Goal: Task Accomplishment & Management: Complete application form

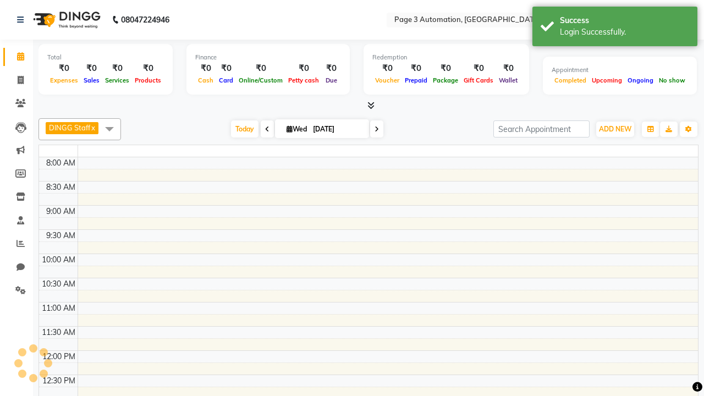
select select "en"
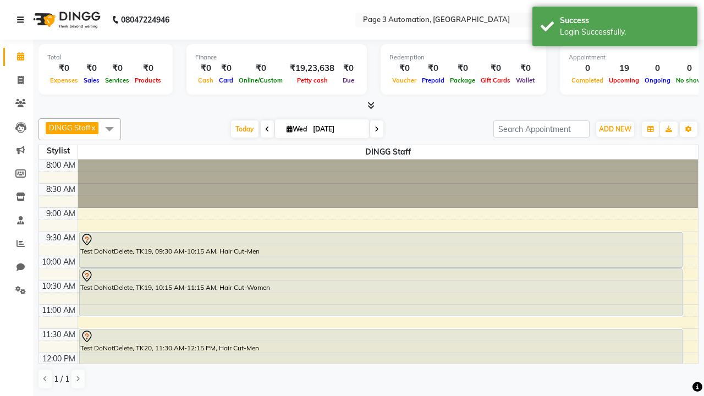
click at [23, 20] on icon at bounding box center [20, 20] width 7 height 8
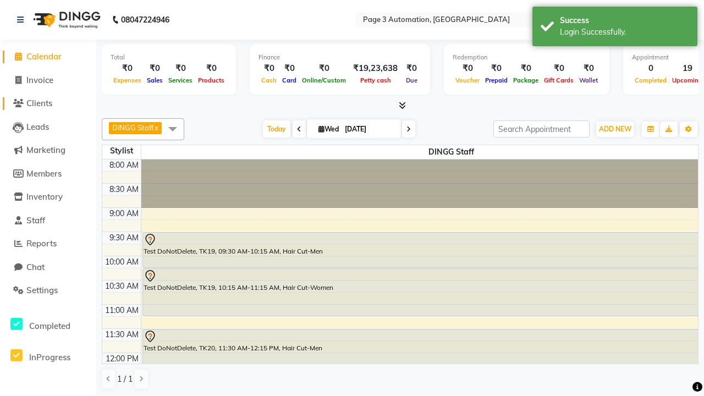
click at [48, 103] on span "Clients" at bounding box center [39, 103] width 26 height 10
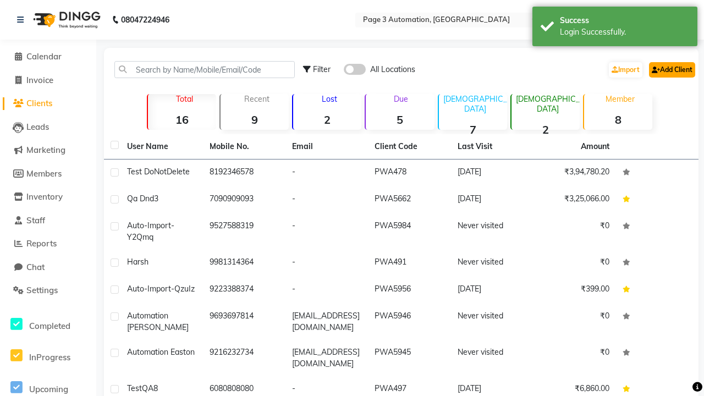
click at [671, 69] on link "Add Client" at bounding box center [672, 69] width 46 height 15
select select "22"
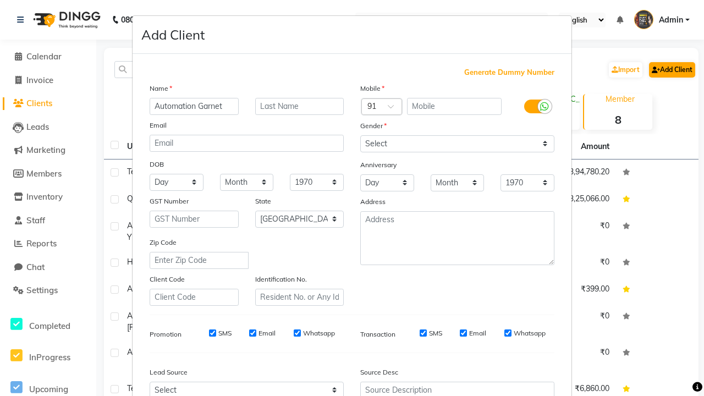
type input "Automation Garnet"
type input "9942415623"
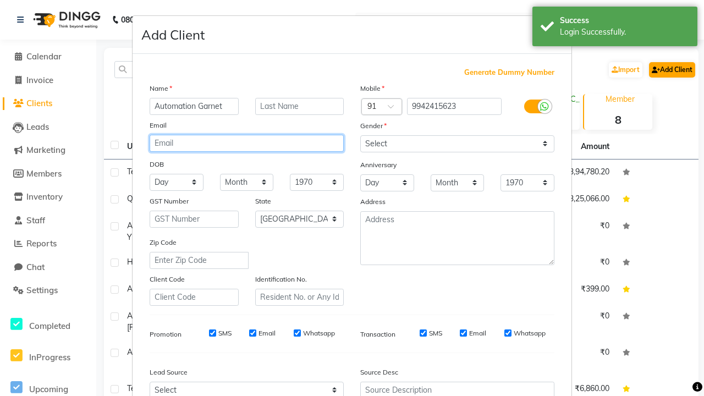
type input "vVqhEhLcTd@eS52w.com"
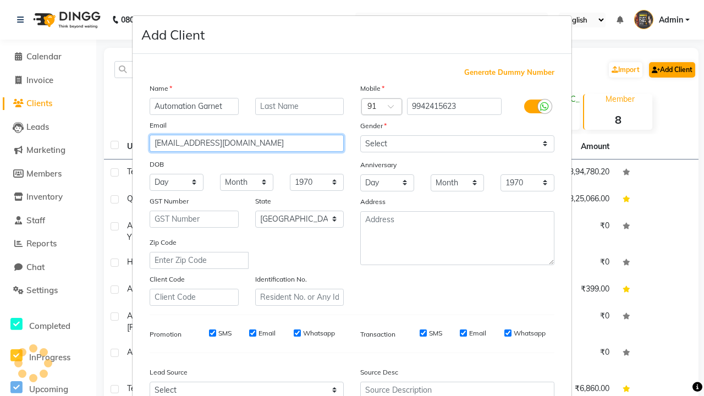
select select "male"
type input "vVqhEhLcTd@eS52w.com"
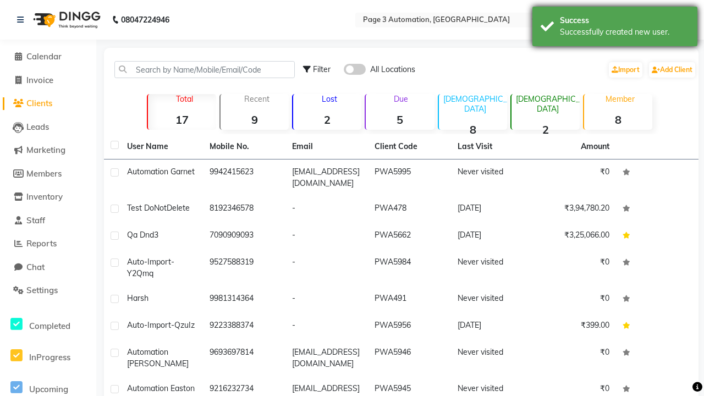
click at [615, 28] on div "Successfully created new user." at bounding box center [624, 32] width 129 height 12
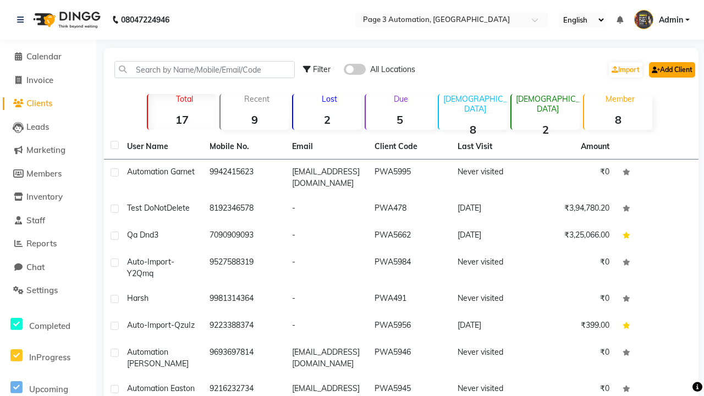
click at [671, 69] on link "Add Client" at bounding box center [672, 69] width 46 height 15
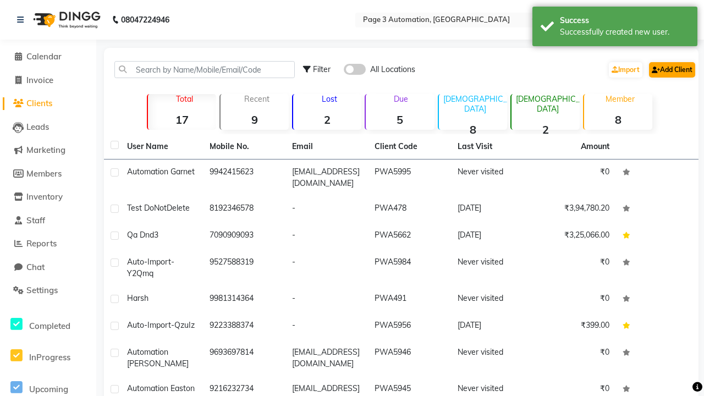
select select "22"
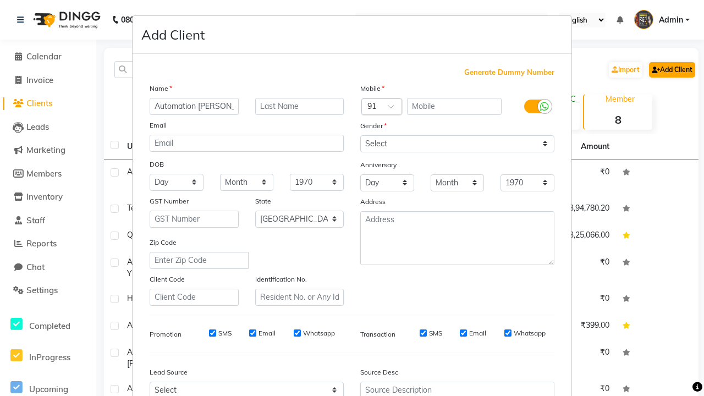
type input "Automation [PERSON_NAME]"
type input "9491855799"
type input "[EMAIL_ADDRESS][DOMAIN_NAME]"
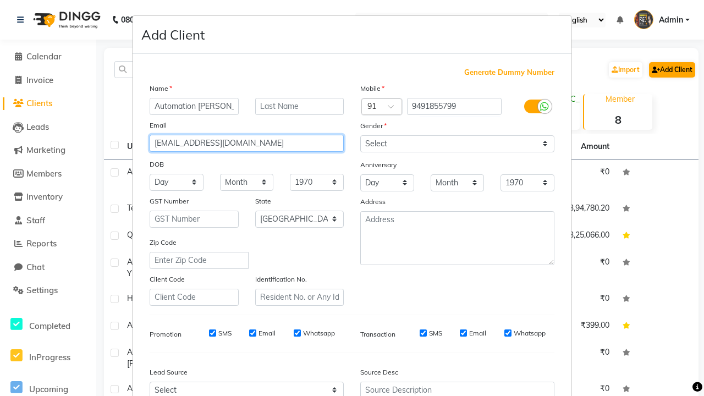
scroll to position [0, 0]
select select "male"
type input "[EMAIL_ADDRESS][DOMAIN_NAME]"
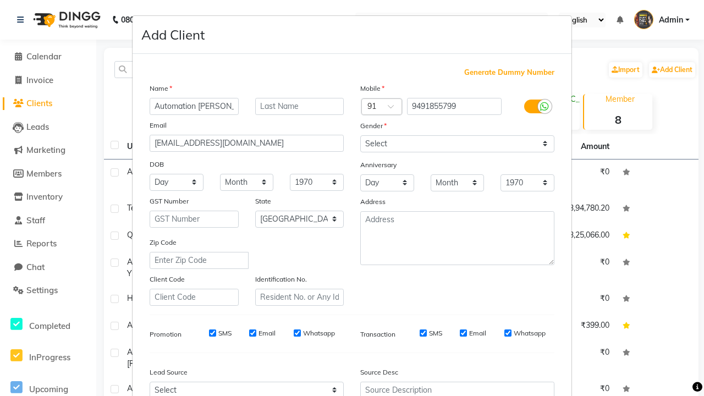
select select "3122"
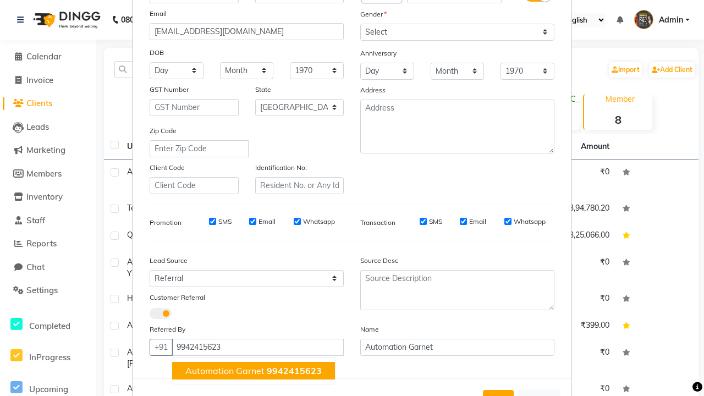
click at [254, 370] on span "Automation Garnet" at bounding box center [224, 370] width 79 height 11
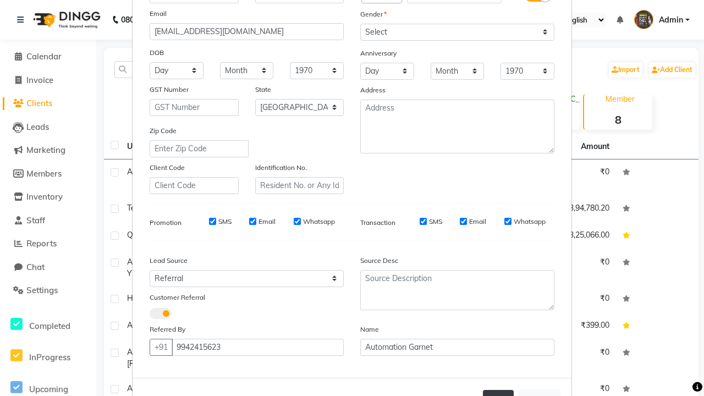
type input "9942415623"
click at [499, 390] on button "Add" at bounding box center [498, 400] width 31 height 20
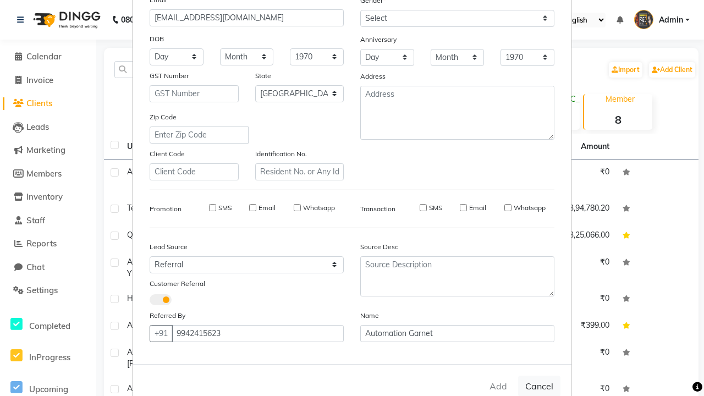
select select
select select "null"
select select
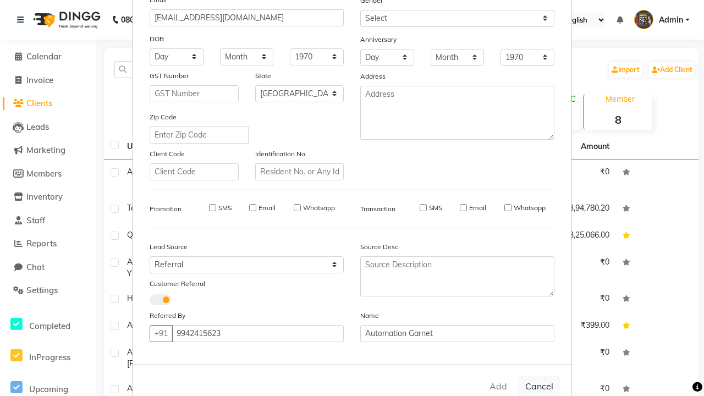
select select
checkbox input "false"
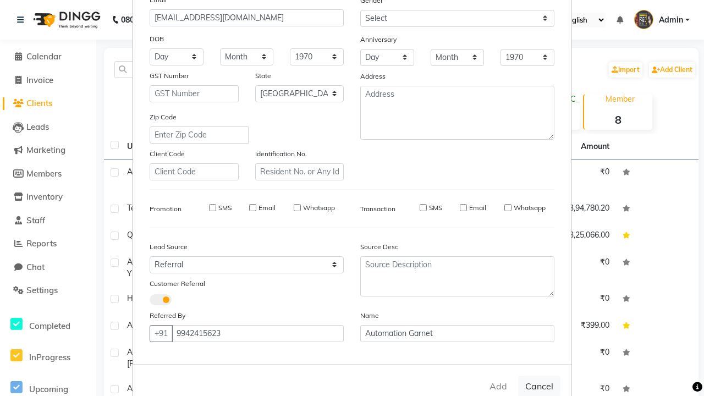
checkbox input "false"
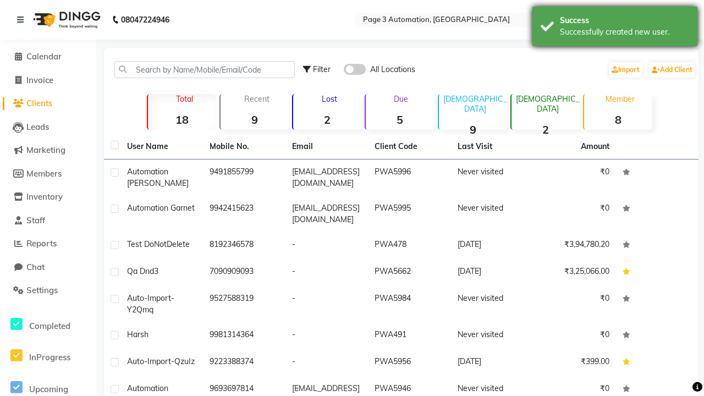
click at [615, 28] on div "Successfully created new user." at bounding box center [624, 32] width 129 height 12
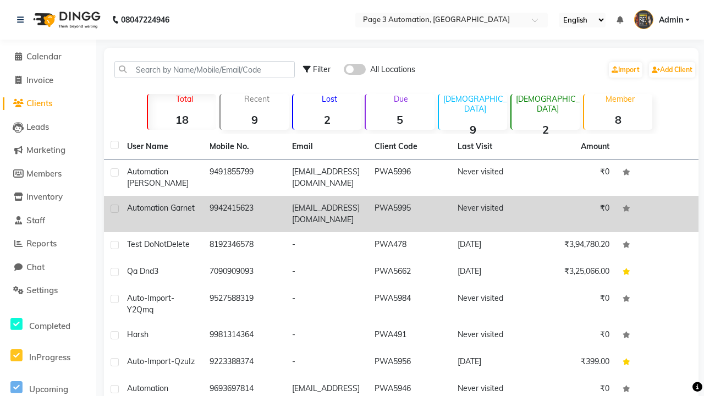
click at [114, 209] on label at bounding box center [115, 209] width 8 height 8
click at [114, 209] on input "checkbox" at bounding box center [114, 209] width 7 height 7
checkbox input "true"
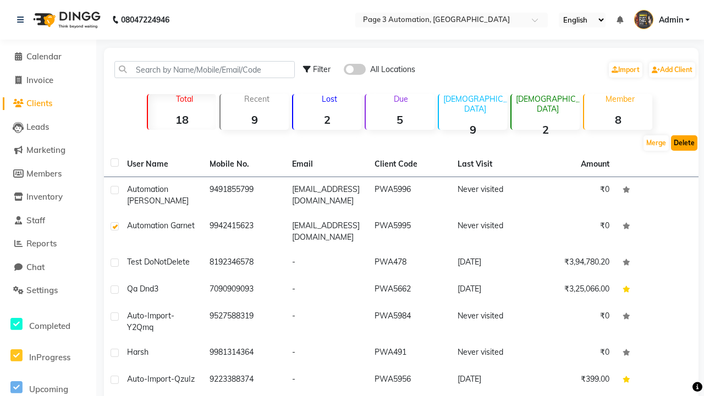
click at [685, 143] on button "Delete" at bounding box center [684, 142] width 26 height 15
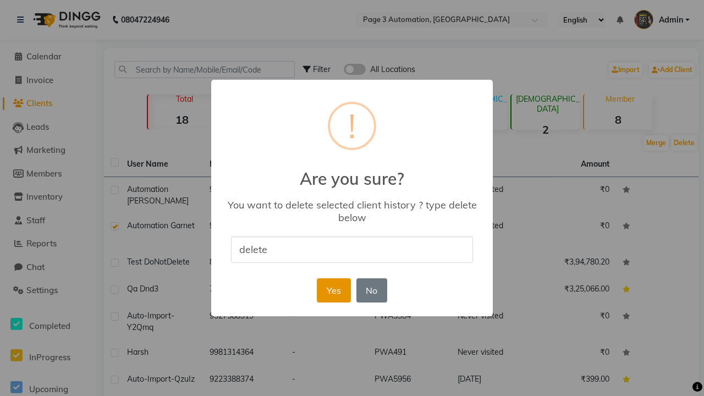
type input "delete"
click at [333, 290] on button "Yes" at bounding box center [334, 290] width 34 height 24
